Goal: Task Accomplishment & Management: Complete application form

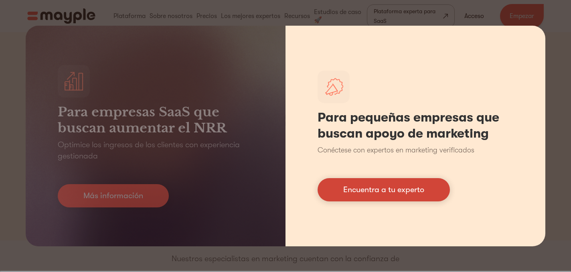
click at [393, 194] on font "Encuentra a tu experto" at bounding box center [383, 189] width 81 height 9
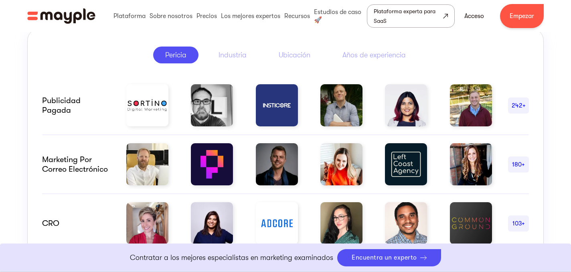
scroll to position [410, 0]
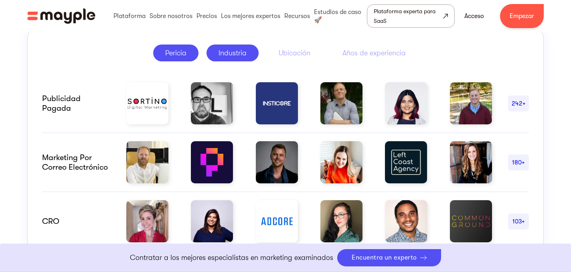
click at [225, 53] on font "Industria" at bounding box center [233, 53] width 28 height 8
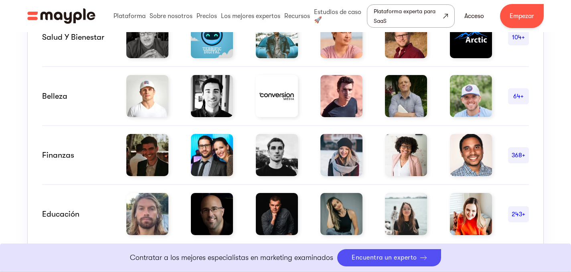
scroll to position [599, 0]
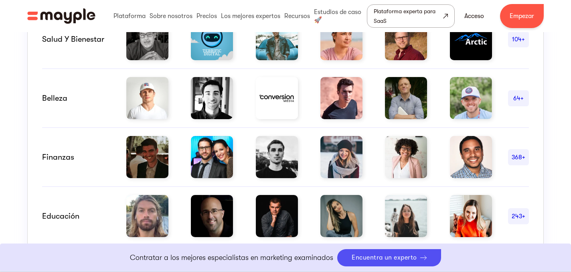
click at [62, 97] on font "Belleza" at bounding box center [54, 97] width 25 height 9
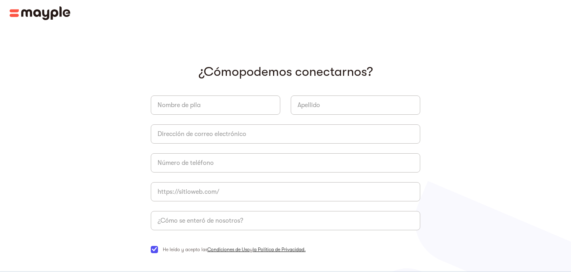
scroll to position [56, 0]
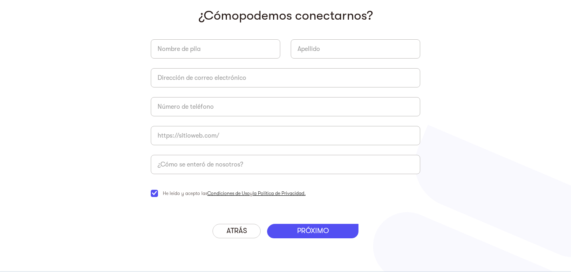
click at [316, 230] on font "PRÓXIMO" at bounding box center [313, 231] width 32 height 8
click at [320, 233] on font "PRÓXIMO" at bounding box center [313, 231] width 32 height 8
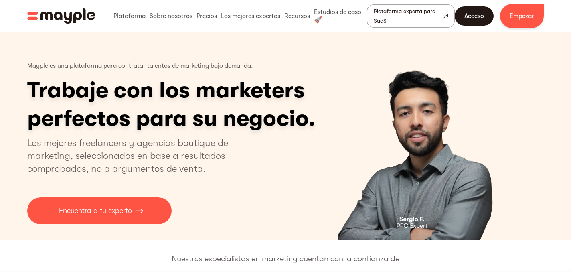
click at [478, 16] on font "Acceso" at bounding box center [475, 15] width 20 height 7
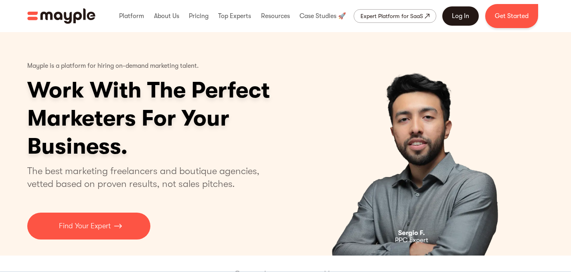
click at [559, 11] on div "Platform Mayple platform Platform Overview Platform Overview How Mayple works D…" at bounding box center [285, 16] width 571 height 24
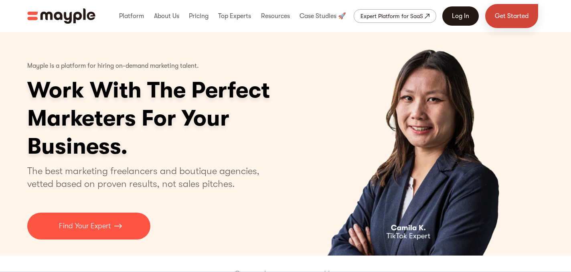
click at [507, 17] on link "Get Started" at bounding box center [511, 16] width 53 height 24
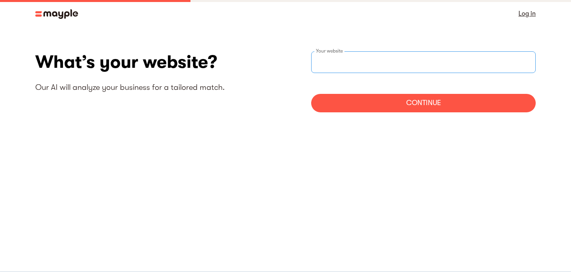
click at [356, 60] on input "websiteStep" at bounding box center [423, 62] width 225 height 22
type input "[URL][DOMAIN_NAME]"
click at [404, 101] on div "Continue" at bounding box center [423, 103] width 225 height 18
